Goal: Check status: Check status

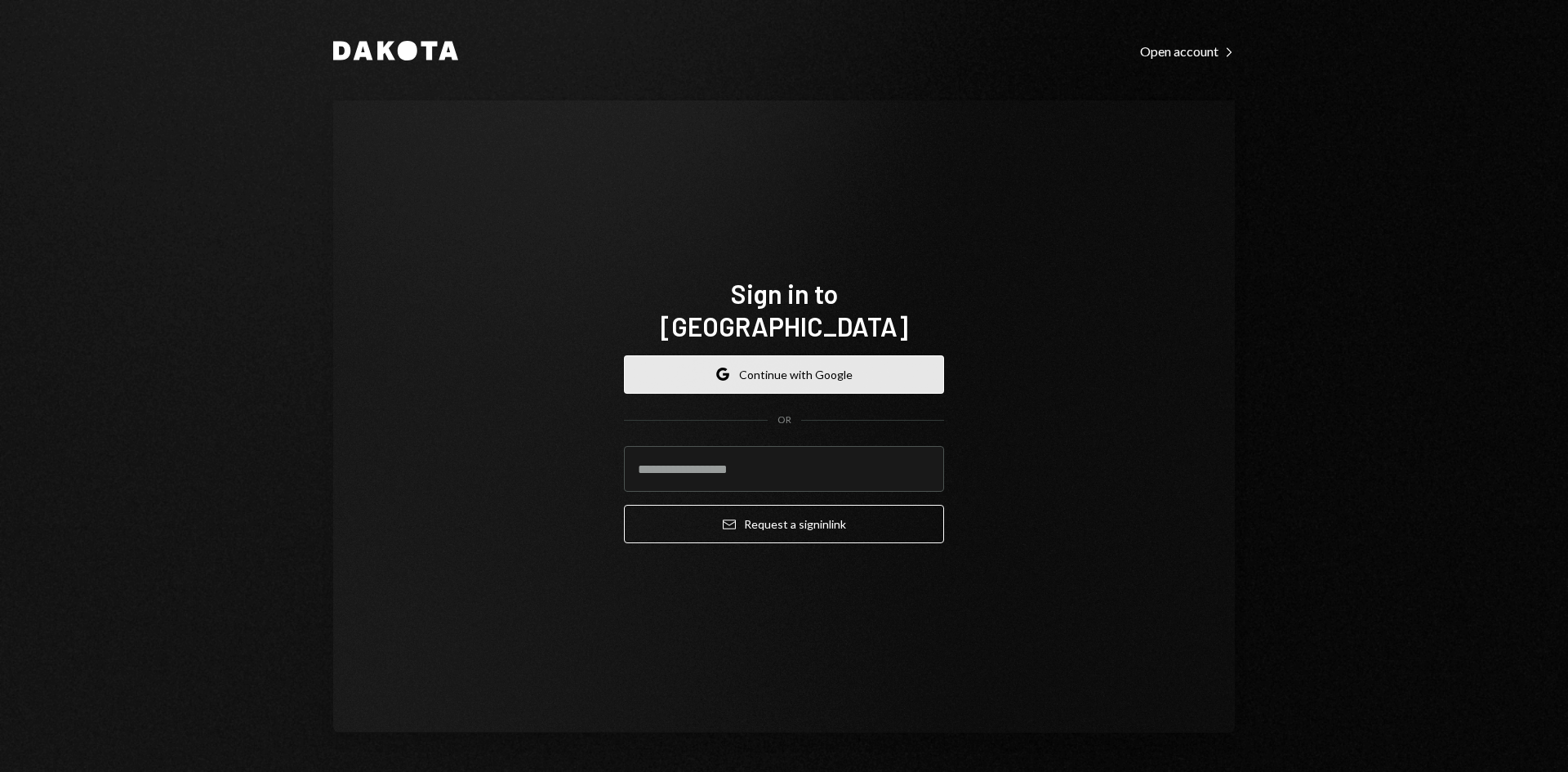
click at [816, 356] on button "Google Continue with Google" at bounding box center [784, 375] width 320 height 39
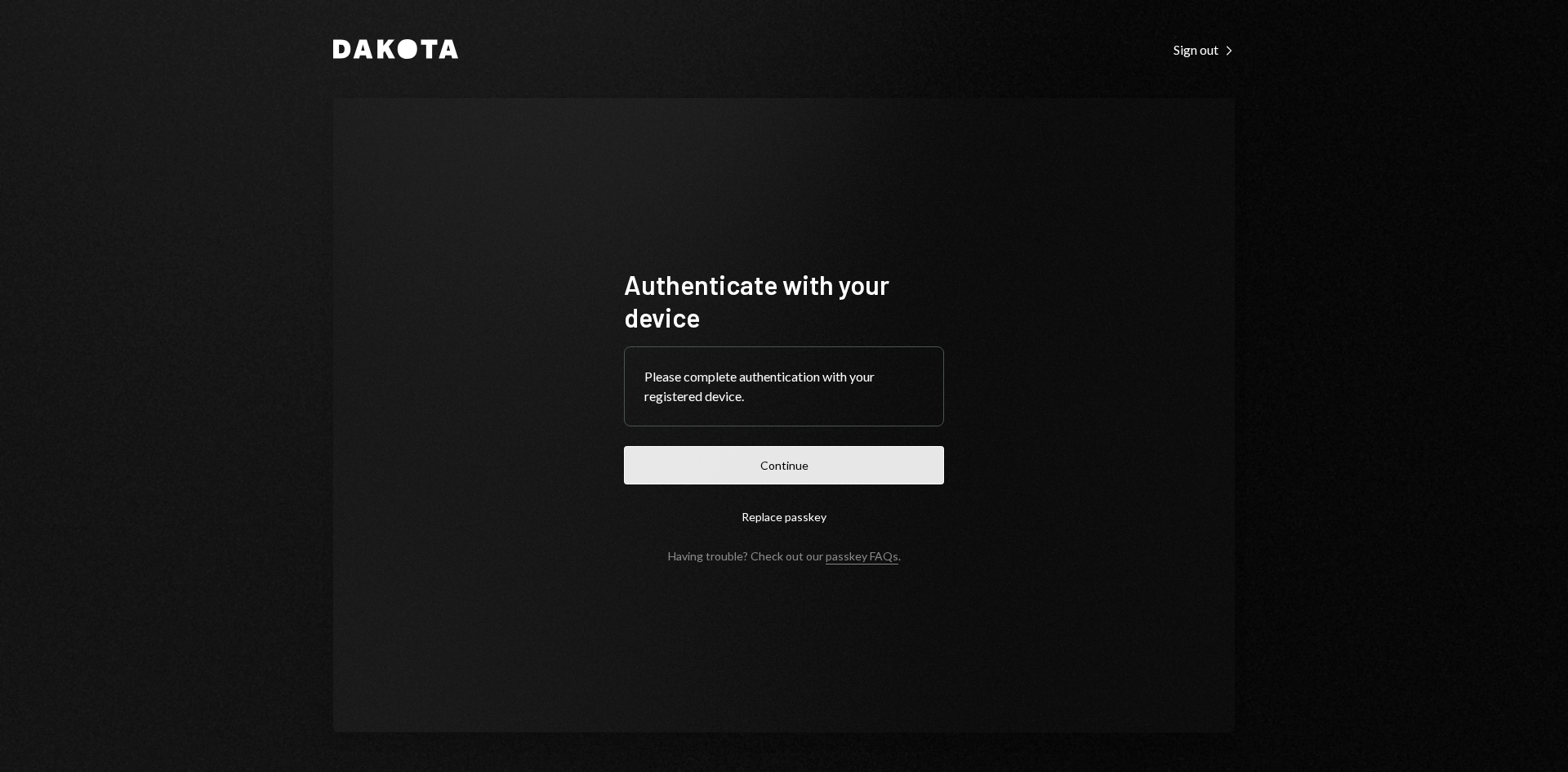
click at [809, 464] on button "Continue" at bounding box center [784, 465] width 320 height 39
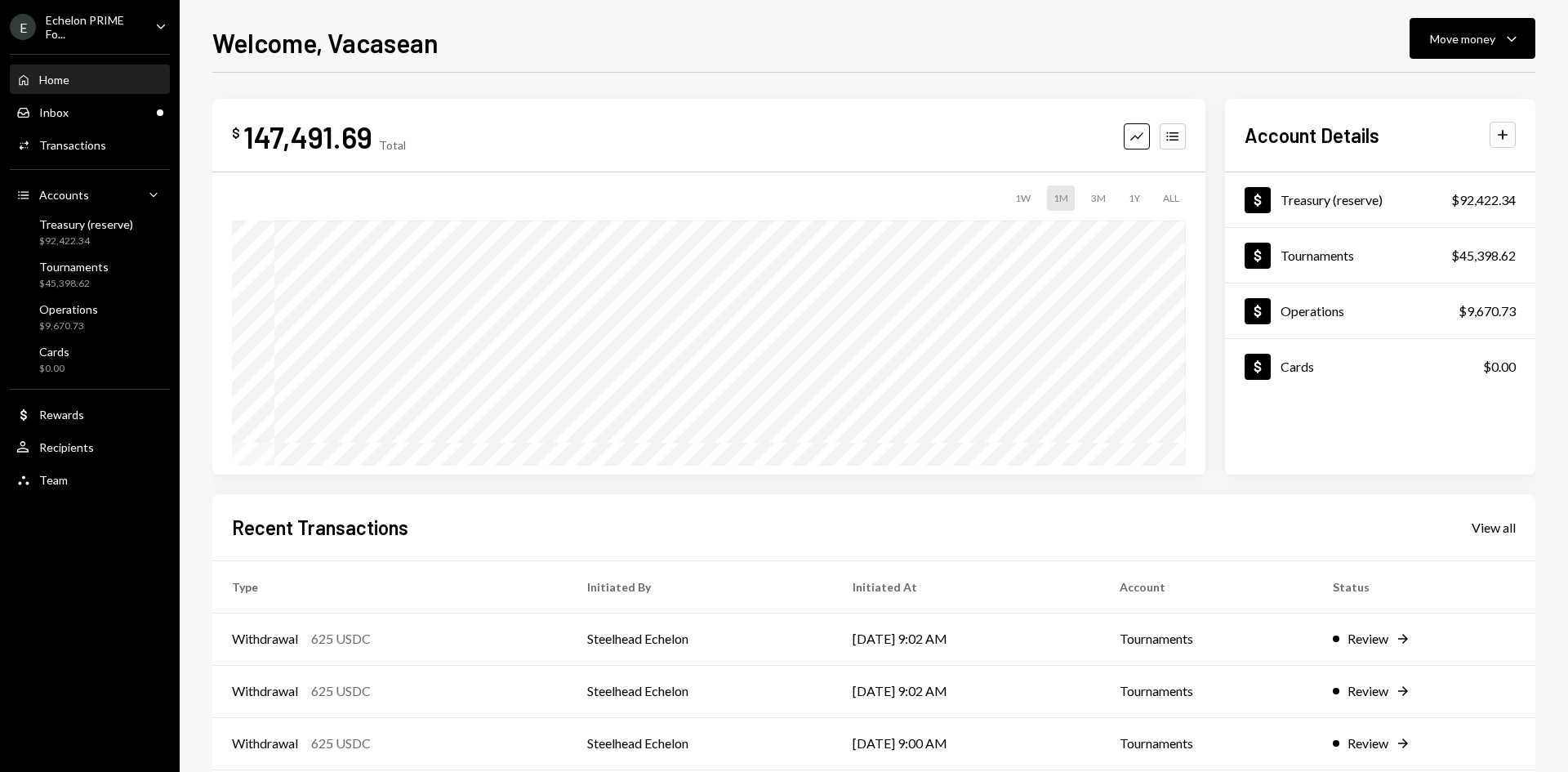
click at [817, 122] on div "$ 147,491.69 Total Graph Accounts" at bounding box center [708, 137] width 954 height 37
click at [54, 112] on div "Inbox" at bounding box center [54, 112] width 30 height 14
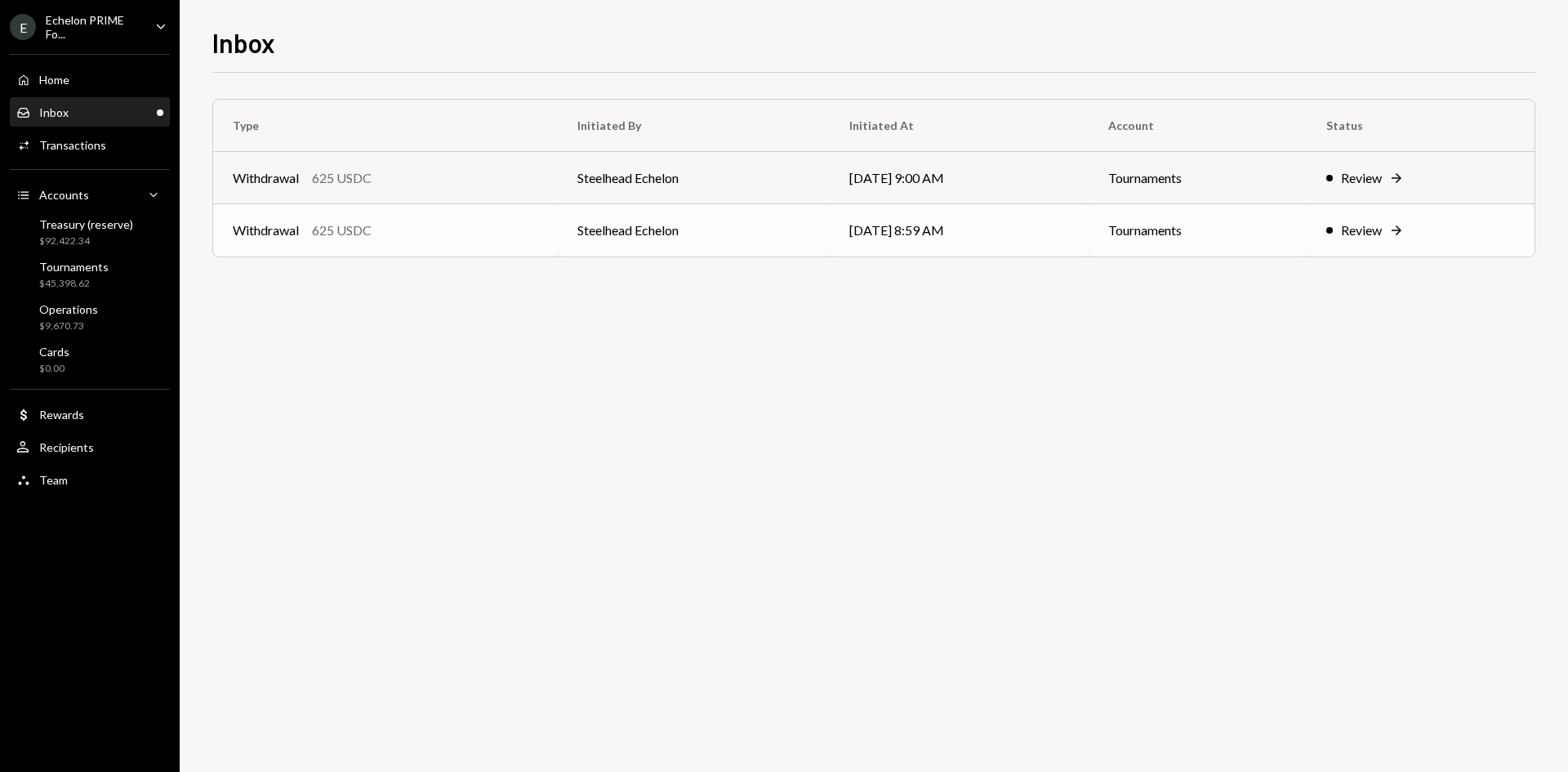
click at [482, 241] on td "Withdrawal 625 USDC" at bounding box center [385, 230] width 345 height 53
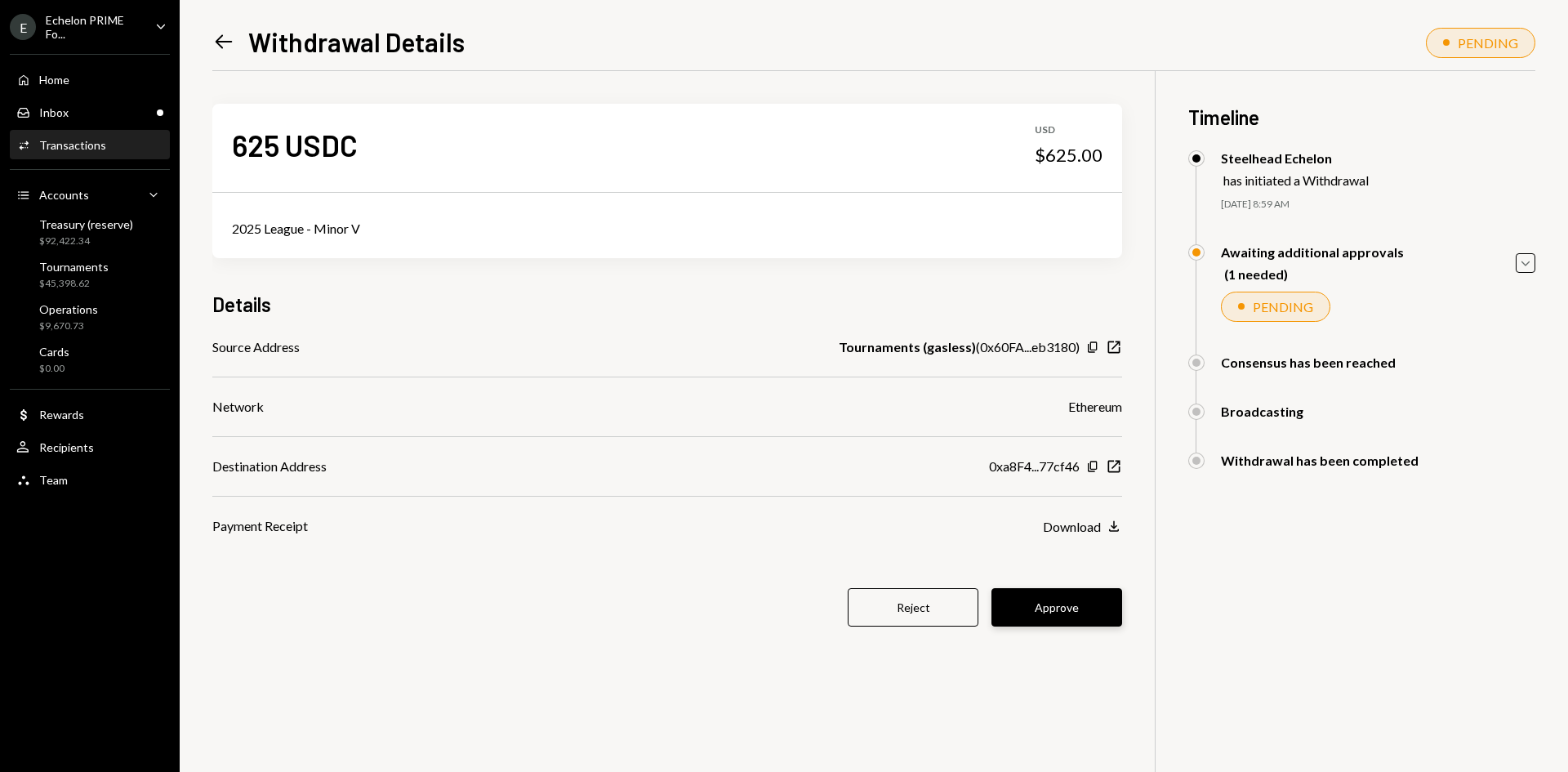
click at [1038, 615] on button "Approve" at bounding box center [1057, 607] width 131 height 39
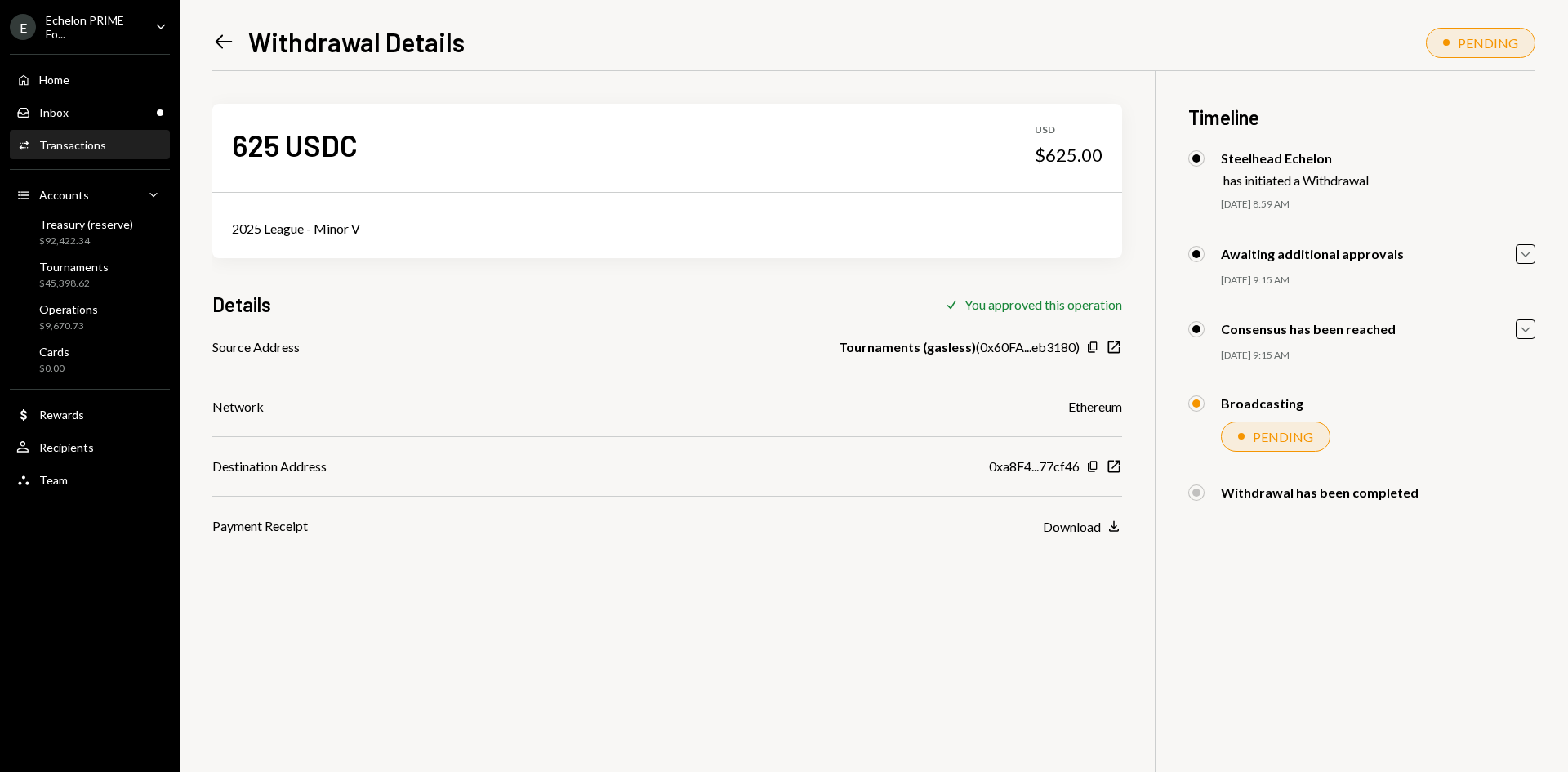
click at [219, 36] on icon "Left Arrow" at bounding box center [223, 41] width 23 height 23
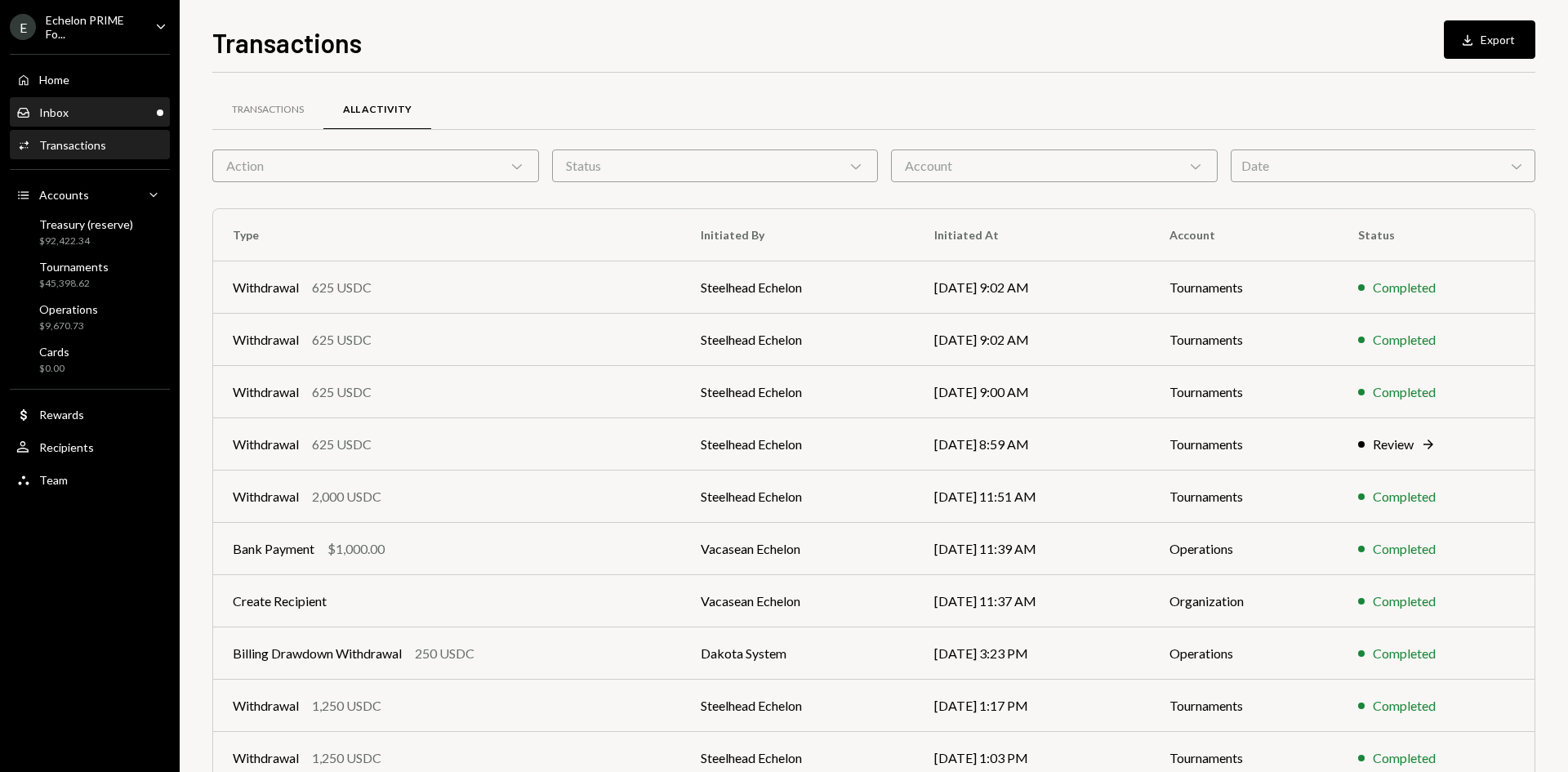
click at [76, 117] on div "Inbox Inbox" at bounding box center [89, 112] width 147 height 15
